Goal: Transaction & Acquisition: Purchase product/service

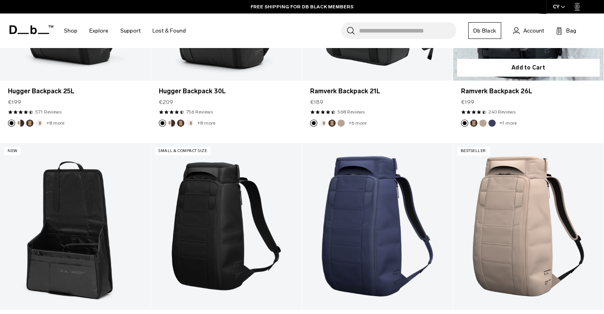
scroll to position [119, 0]
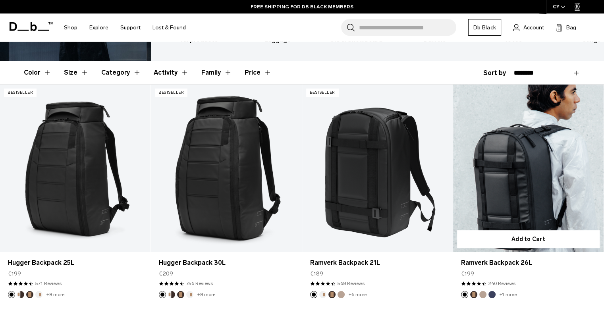
click at [532, 167] on link "Ramverk Backpack 26L" at bounding box center [528, 168] width 151 height 167
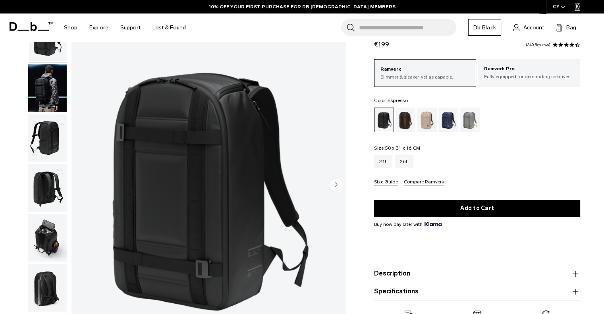
click at [402, 125] on div "Espresso" at bounding box center [406, 120] width 20 height 25
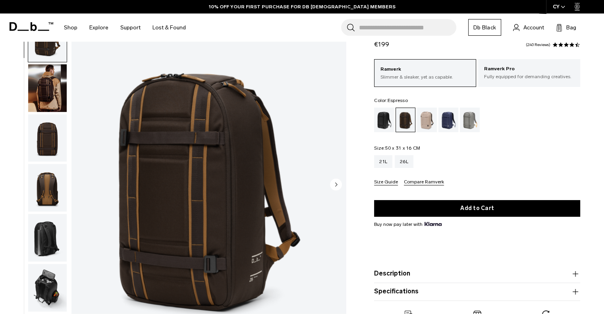
click at [45, 87] on img "button" at bounding box center [47, 88] width 39 height 48
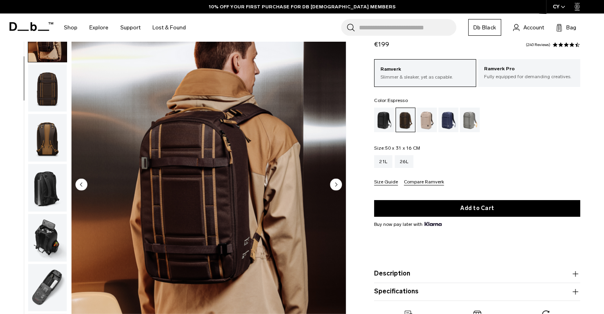
click at [44, 93] on img "button" at bounding box center [47, 88] width 39 height 48
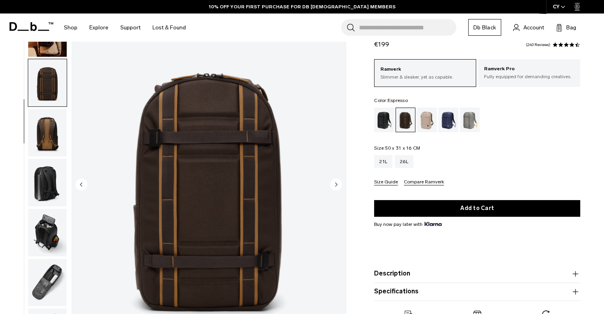
click at [50, 124] on img "button" at bounding box center [47, 133] width 39 height 48
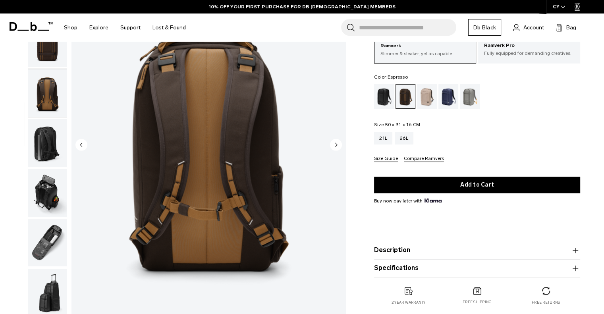
scroll to position [0, 0]
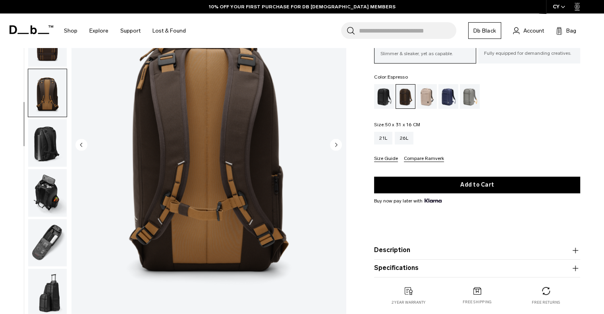
click at [49, 141] on img "button" at bounding box center [47, 143] width 39 height 48
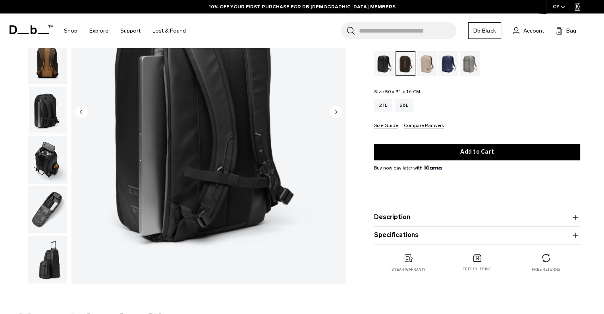
scroll to position [119, 0]
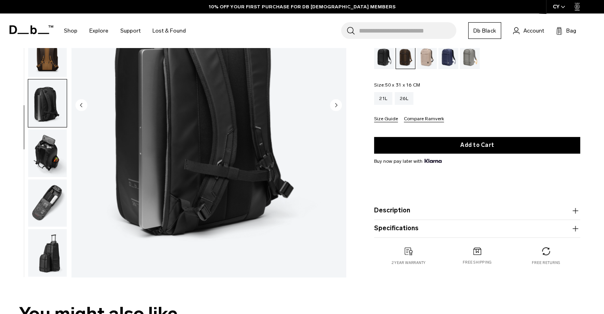
click at [48, 150] on img "button" at bounding box center [47, 154] width 39 height 48
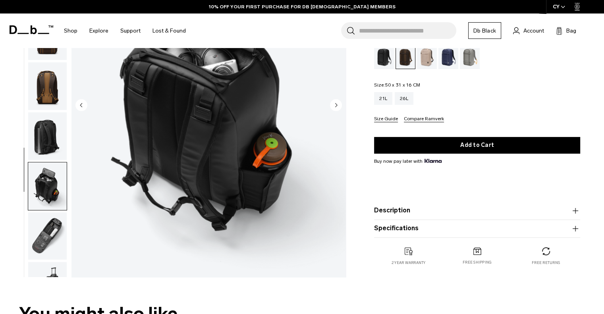
scroll to position [16, 0]
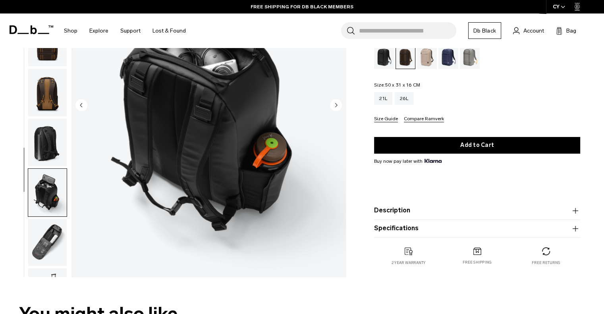
click at [53, 238] on img "button" at bounding box center [47, 243] width 39 height 48
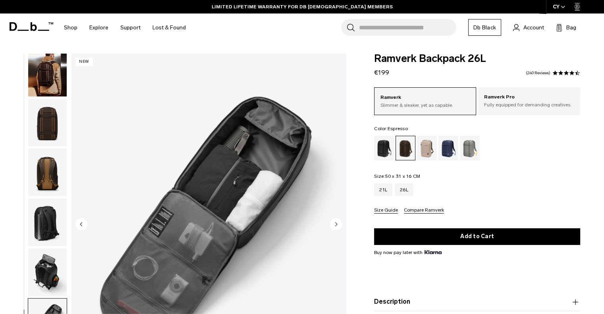
scroll to position [0, 0]
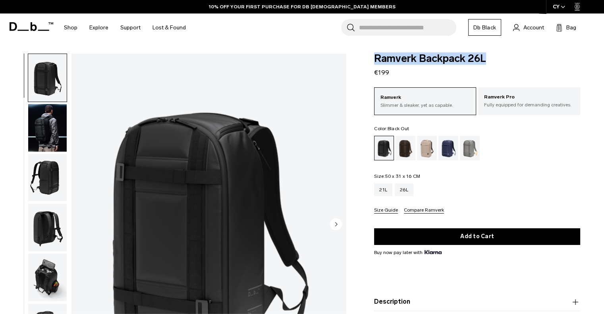
drag, startPoint x: 406, startPoint y: 60, endPoint x: 376, endPoint y: 60, distance: 29.8
click at [376, 60] on span "Ramverk Backpack 26L" at bounding box center [477, 59] width 206 height 10
copy span "Ramverk Backpack 26L"
